Goal: Information Seeking & Learning: Learn about a topic

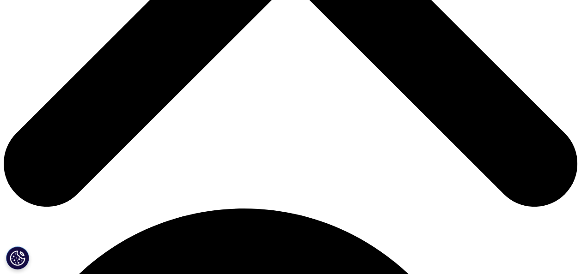
scroll to position [370, 0]
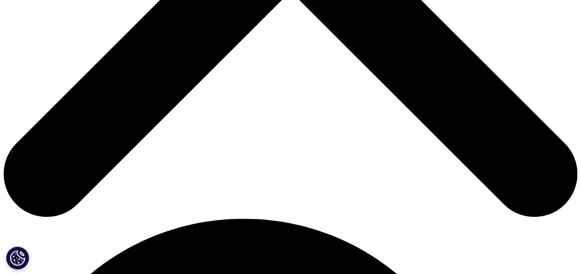
drag, startPoint x: 112, startPoint y: 202, endPoint x: 360, endPoint y: 218, distance: 248.6
drag, startPoint x: 367, startPoint y: 212, endPoint x: 429, endPoint y: 233, distance: 65.4
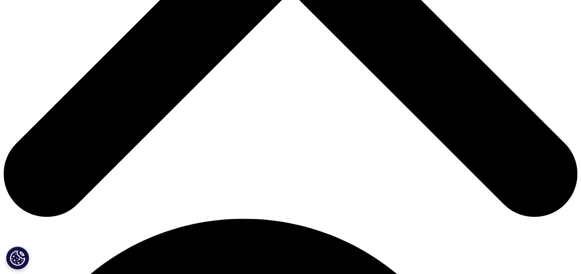
drag, startPoint x: 365, startPoint y: 213, endPoint x: 307, endPoint y: 232, distance: 61.2
drag, startPoint x: 307, startPoint y: 232, endPoint x: 294, endPoint y: 233, distance: 13.0
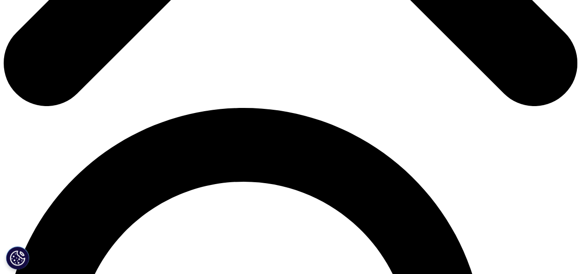
scroll to position [499, 0]
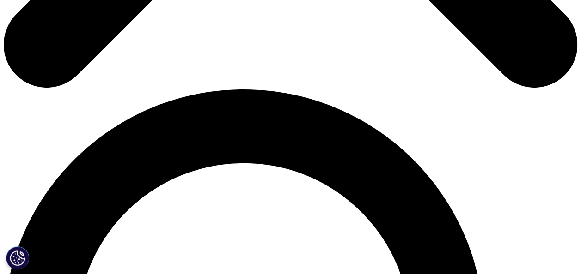
drag, startPoint x: 109, startPoint y: 123, endPoint x: 264, endPoint y: 186, distance: 167.4
drag, startPoint x: 264, startPoint y: 186, endPoint x: 286, endPoint y: 199, distance: 25.7
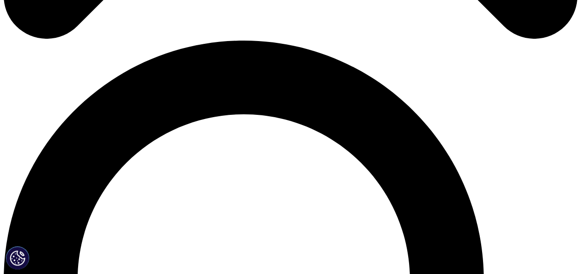
scroll to position [554, 0]
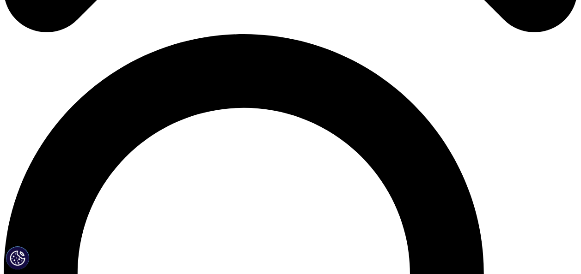
drag, startPoint x: 178, startPoint y: 154, endPoint x: 390, endPoint y: 156, distance: 212.0
drag, startPoint x: 171, startPoint y: 174, endPoint x: 451, endPoint y: 205, distance: 281.2
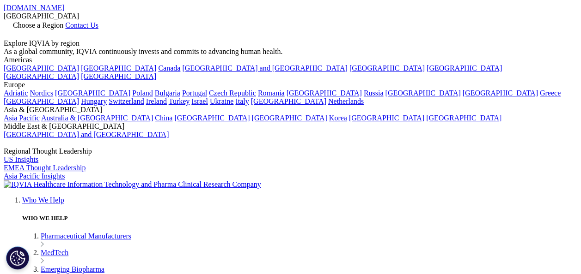
scroll to position [148, 545]
